Goal: Task Accomplishment & Management: Use online tool/utility

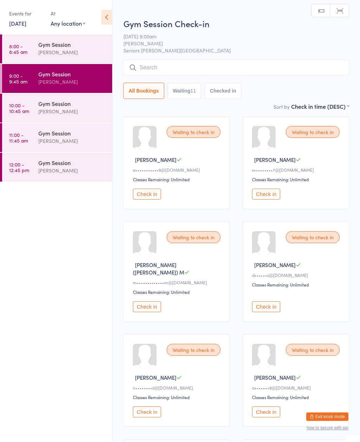
click at [112, 12] on icon at bounding box center [106, 17] width 11 height 15
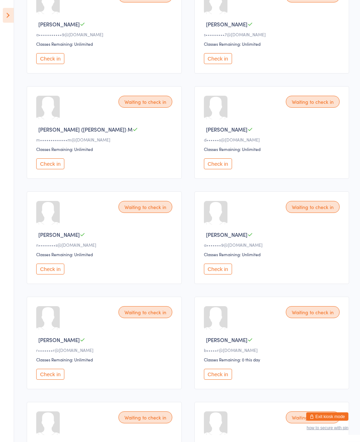
scroll to position [135, 0]
click at [54, 379] on button "Check in" at bounding box center [50, 373] width 28 height 11
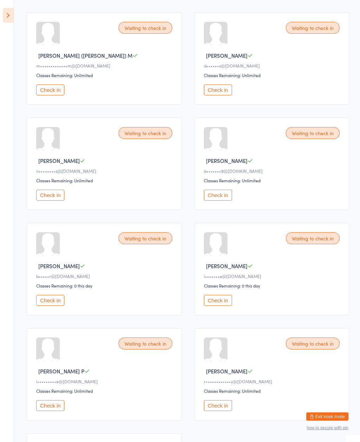
scroll to position [210, 0]
click at [59, 305] on button "Check in" at bounding box center [50, 299] width 28 height 11
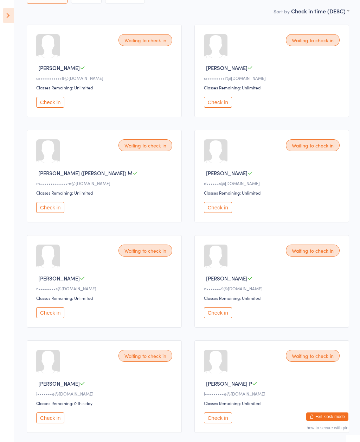
scroll to position [93, 0]
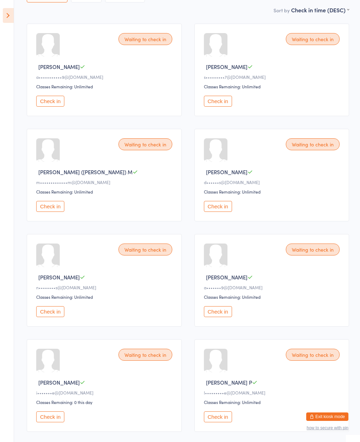
click at [233, 70] on div "[PERSON_NAME]" at bounding box center [273, 66] width 138 height 7
click at [231, 105] on button "Check in" at bounding box center [218, 101] width 28 height 11
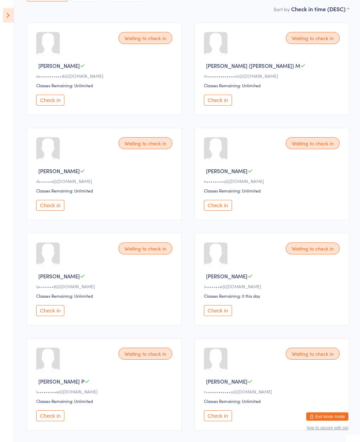
scroll to position [94, 0]
click at [53, 211] on button "Check in" at bounding box center [50, 205] width 28 height 11
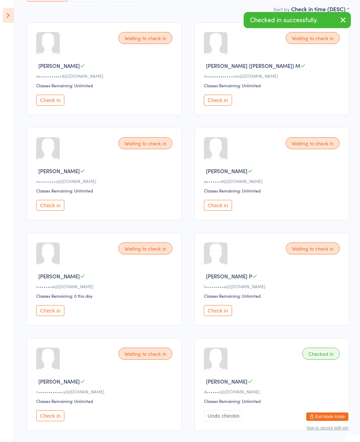
click at [52, 209] on button "Check in" at bounding box center [50, 205] width 28 height 11
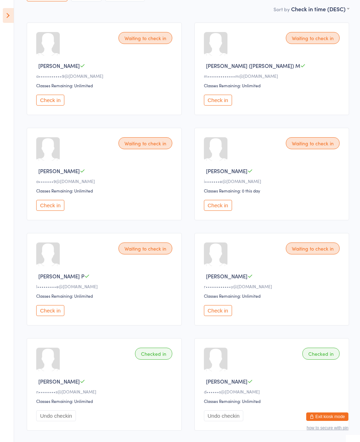
click at [316, 149] on div "Waiting to check in" at bounding box center [313, 143] width 54 height 12
click at [315, 147] on div "Waiting to check in" at bounding box center [313, 143] width 54 height 12
click at [323, 189] on div "Waiting to check in [PERSON_NAME] P i•••••••e@[DOMAIN_NAME] Classes Remaining: …" at bounding box center [271, 174] width 155 height 92
click at [316, 147] on div "Waiting to check in" at bounding box center [313, 143] width 54 height 12
click at [313, 142] on div "Waiting to check in" at bounding box center [313, 143] width 54 height 12
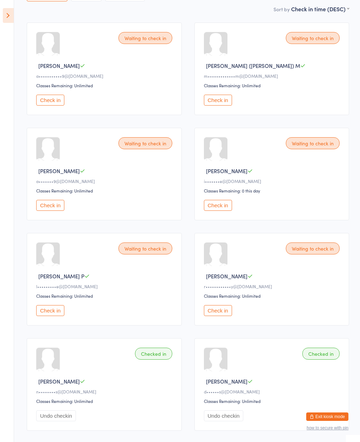
click at [333, 144] on div "Waiting to check in" at bounding box center [313, 143] width 54 height 12
click at [303, 144] on div "Waiting to check in" at bounding box center [313, 143] width 54 height 12
click at [320, 149] on div "Waiting to check in" at bounding box center [313, 143] width 54 height 12
click at [315, 145] on div "Waiting to check in" at bounding box center [313, 143] width 54 height 12
click at [313, 145] on div "Waiting to check in" at bounding box center [313, 143] width 54 height 12
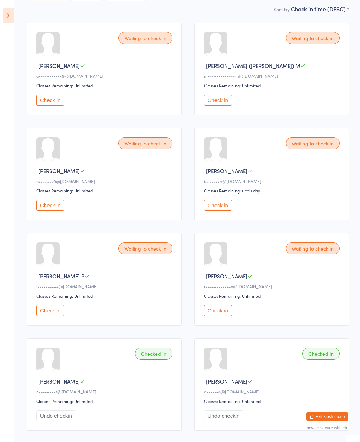
click at [316, 147] on div "Waiting to check in" at bounding box center [313, 143] width 54 height 12
click at [230, 210] on button "Check in" at bounding box center [218, 205] width 28 height 11
click at [51, 100] on button "Check in" at bounding box center [50, 100] width 28 height 11
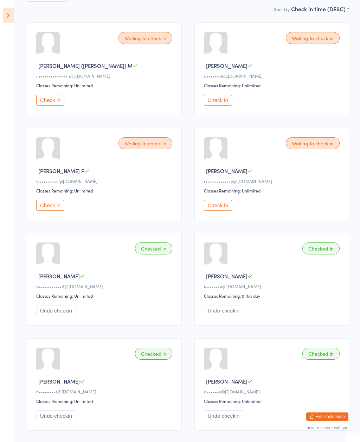
click at [54, 209] on button "Check in" at bounding box center [50, 205] width 28 height 11
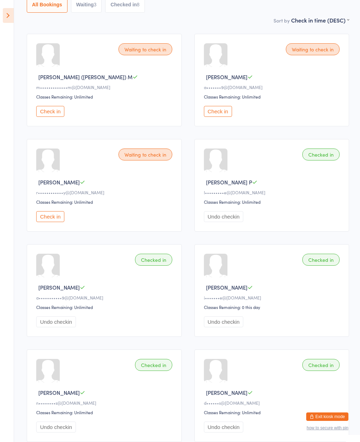
scroll to position [82, 0]
click at [144, 161] on div "Waiting to check in" at bounding box center [145, 155] width 54 height 12
click at [146, 157] on div "Waiting to check in" at bounding box center [145, 155] width 54 height 12
click at [142, 161] on div "Waiting to check in" at bounding box center [145, 155] width 54 height 12
click at [134, 168] on div "Waiting to check in [PERSON_NAME] S r••••••••••••y@[DOMAIN_NAME] Classes Remain…" at bounding box center [104, 186] width 155 height 92
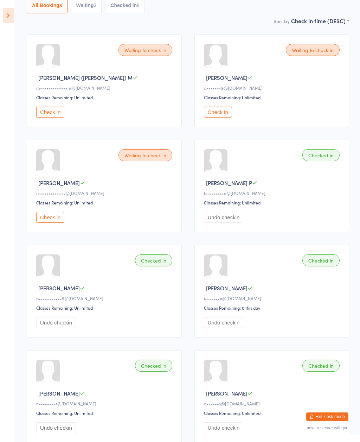
click at [141, 159] on div "Waiting to check in" at bounding box center [145, 155] width 54 height 12
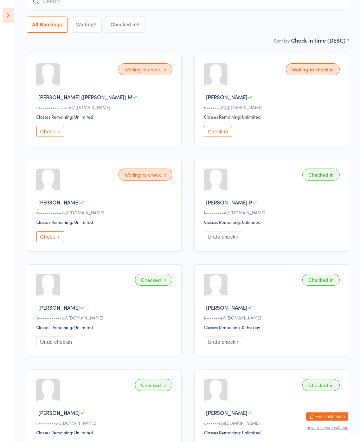
scroll to position [63, 0]
click at [46, 240] on button "Check in" at bounding box center [50, 236] width 28 height 11
click at [49, 134] on button "Check in" at bounding box center [50, 131] width 28 height 11
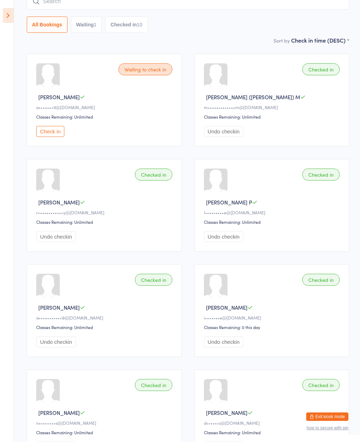
click at [54, 133] on button "Check in" at bounding box center [50, 131] width 28 height 11
click at [9, 14] on icon at bounding box center [8, 15] width 11 height 15
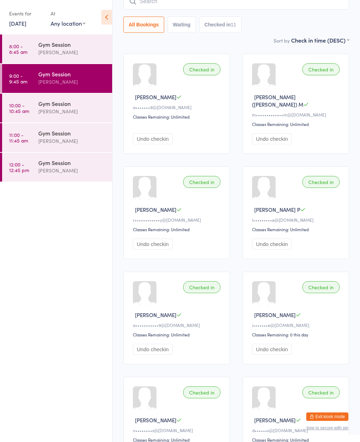
click at [23, 111] on time "10:00 - 10:45 am" at bounding box center [19, 107] width 20 height 11
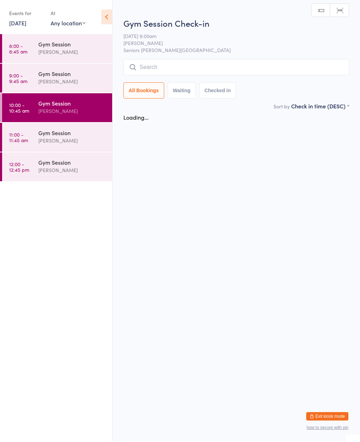
scroll to position [0, 0]
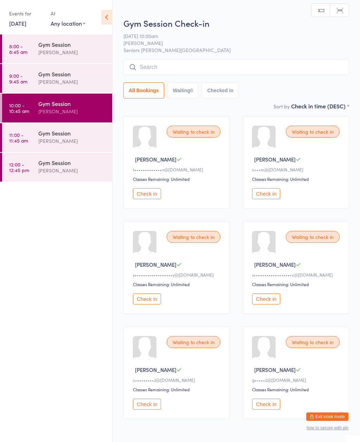
click at [108, 16] on icon at bounding box center [106, 17] width 11 height 15
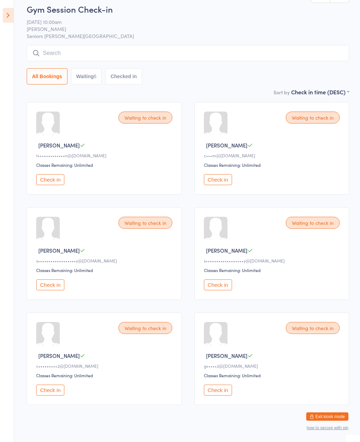
scroll to position [14, 0]
